Goal: Task Accomplishment & Management: Manage account settings

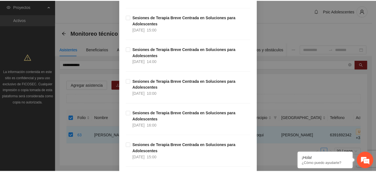
scroll to position [7127, 0]
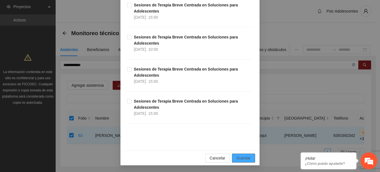
click at [249, 158] on button "Guardar" at bounding box center [243, 157] width 23 height 9
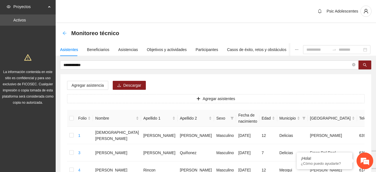
click at [64, 35] on icon "arrow-left" at bounding box center [64, 33] width 4 height 4
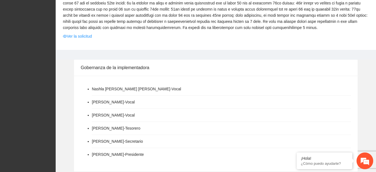
scroll to position [131, 0]
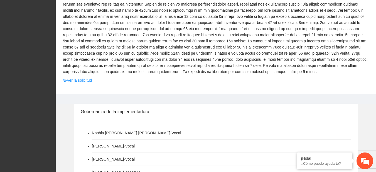
drag, startPoint x: 246, startPoint y: 94, endPoint x: 213, endPoint y: 77, distance: 36.6
click at [213, 77] on span "Ver la solicitud" at bounding box center [216, 80] width 306 height 6
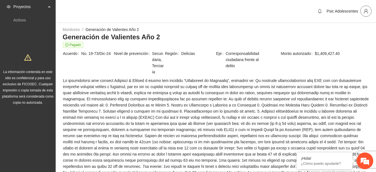
click at [366, 12] on icon "user" at bounding box center [366, 11] width 5 height 5
click at [340, 31] on span "Cerrar sesión" at bounding box center [351, 32] width 35 height 6
